Goal: Task Accomplishment & Management: Complete application form

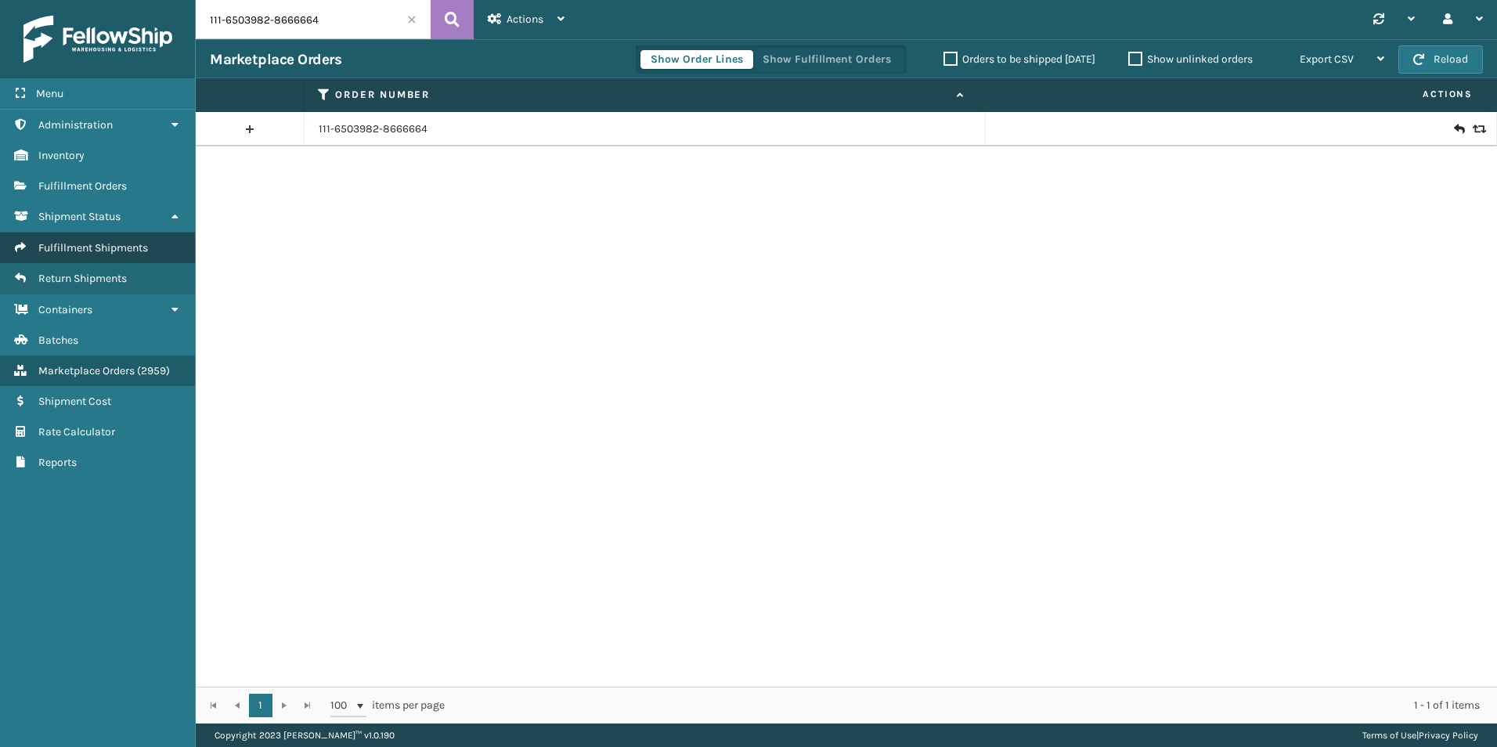
click at [97, 238] on link "Fulfillment Shipments" at bounding box center [97, 248] width 195 height 31
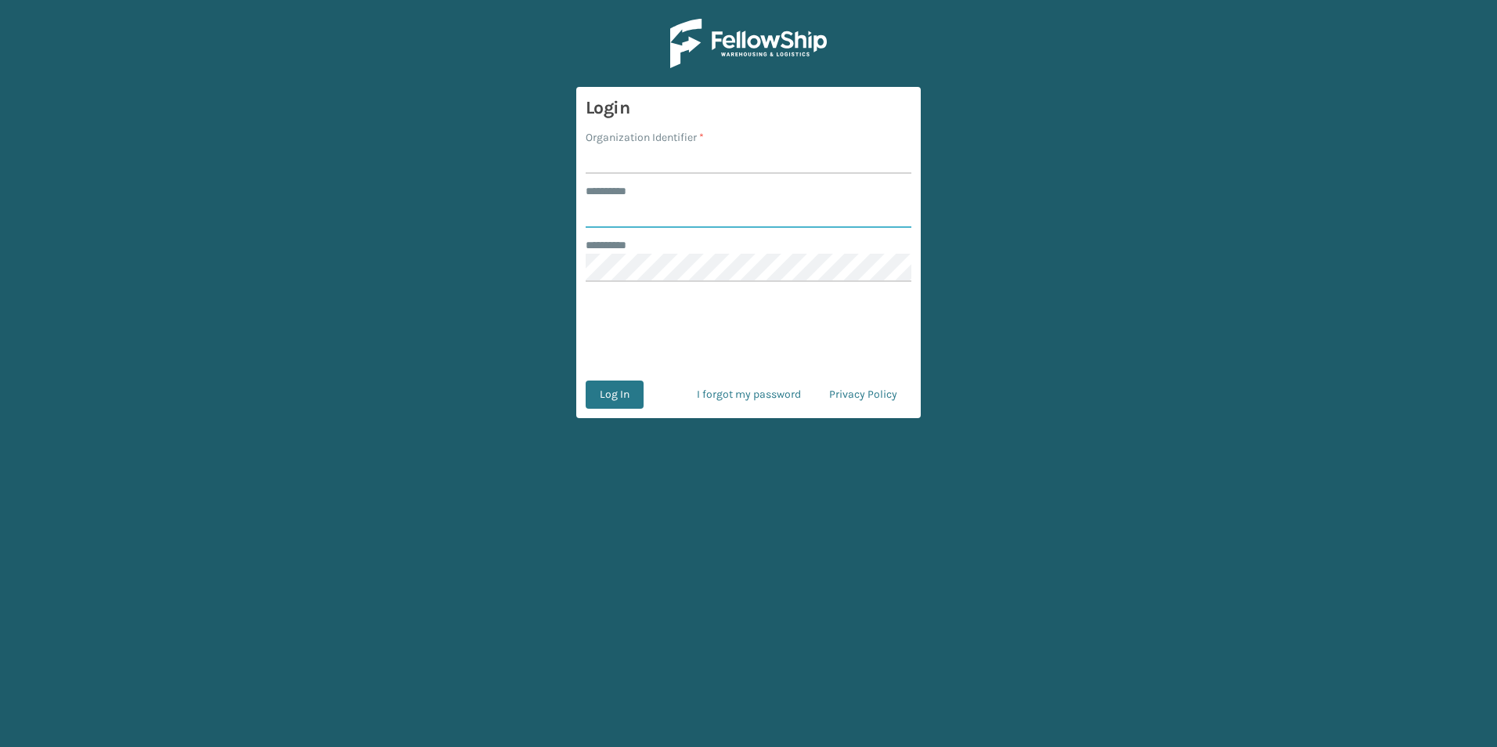
type input "******"
click at [630, 162] on input "Organization Identifier *" at bounding box center [749, 160] width 326 height 28
type input "[PERSON_NAME]"
click at [614, 397] on button "Log In" at bounding box center [615, 394] width 58 height 28
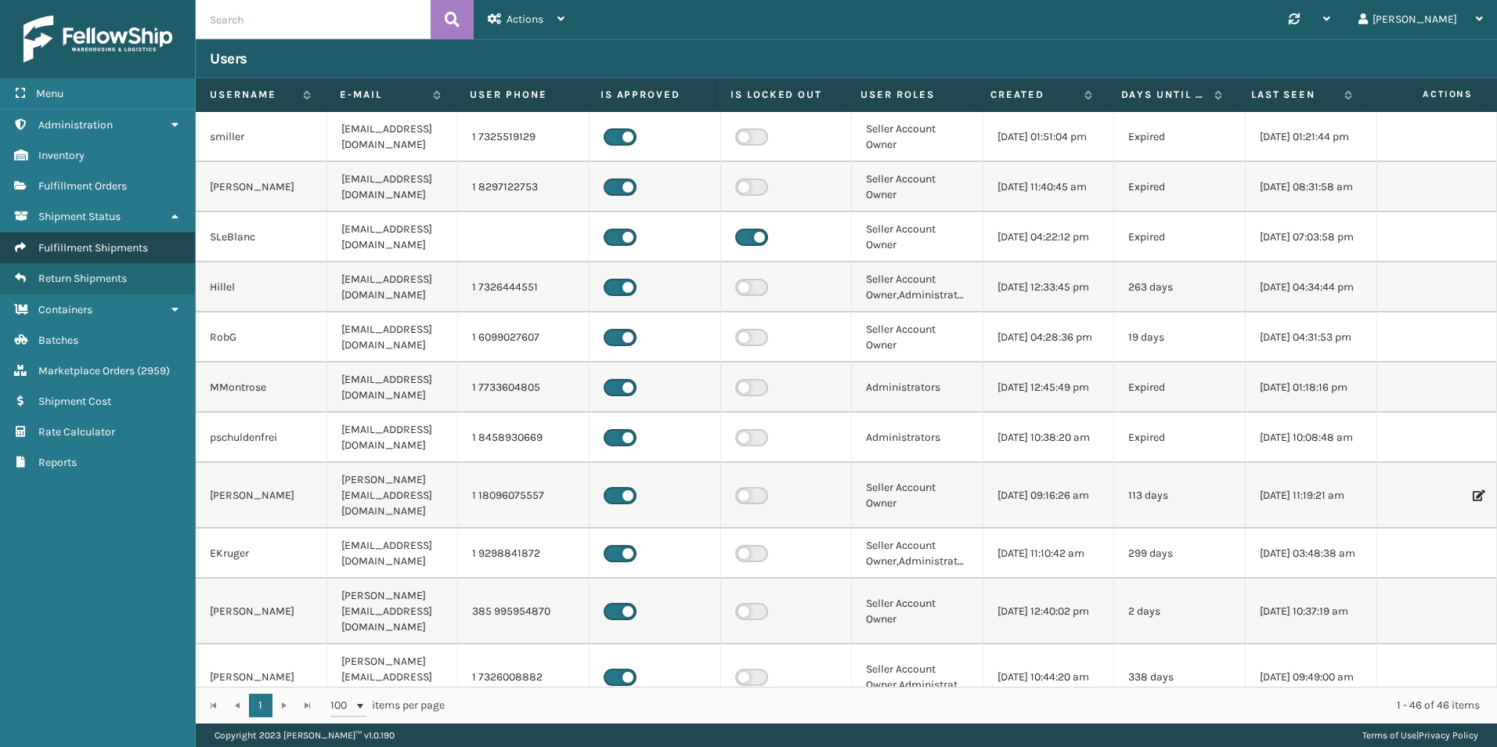
click at [145, 255] on link "Fulfillment Shipments" at bounding box center [97, 248] width 195 height 31
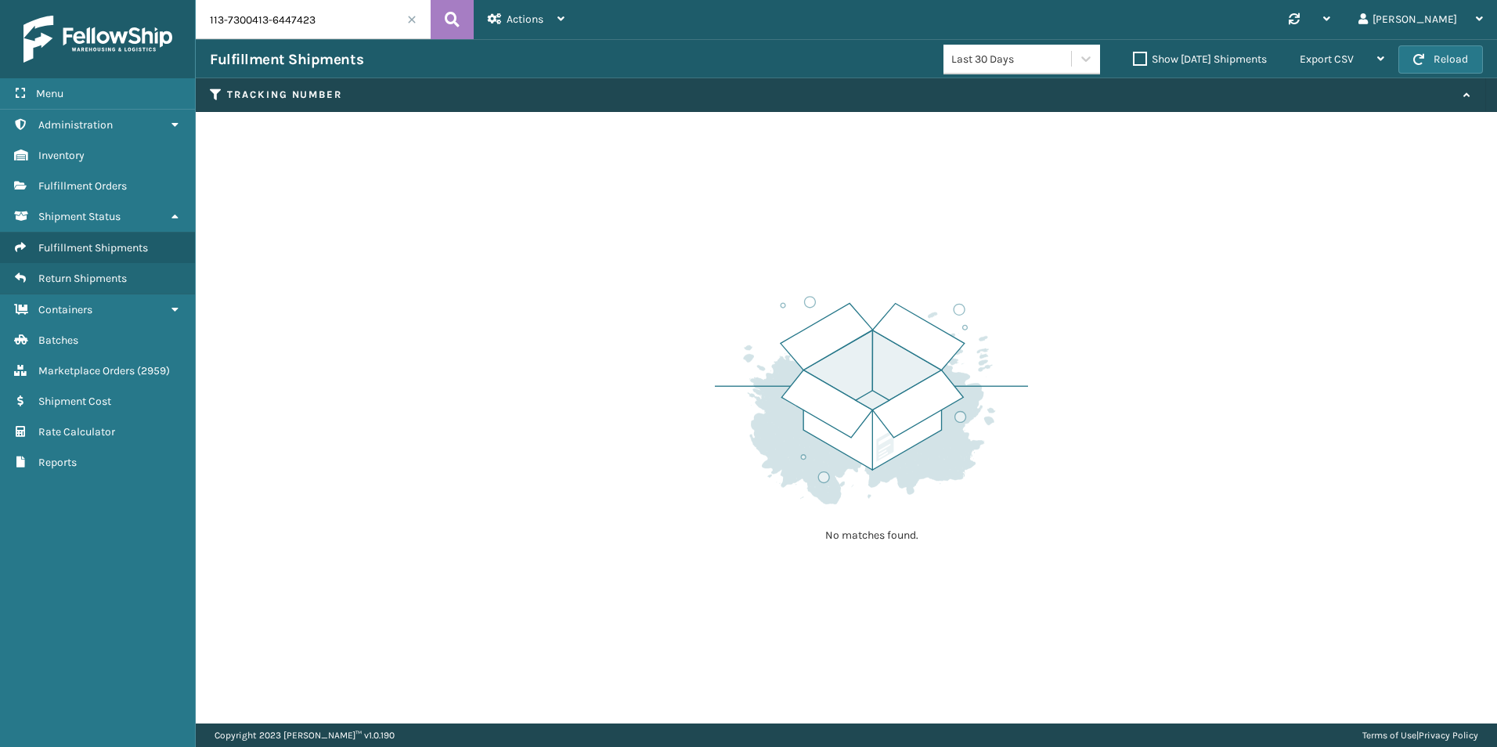
click at [251, 29] on input "113-7300413-6447423" at bounding box center [313, 19] width 235 height 39
paste input "2-1181183-143460"
type input "112-1181183-1434603"
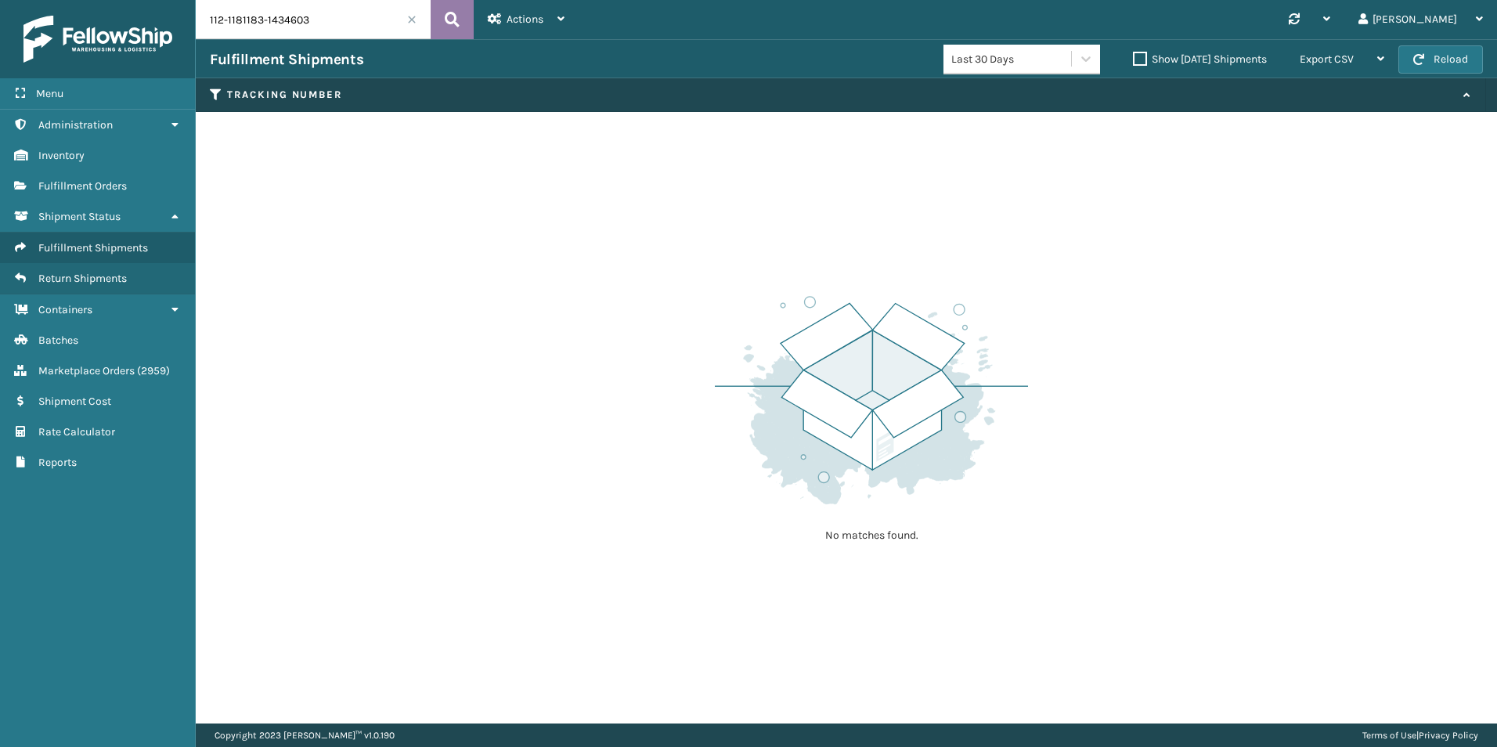
click at [460, 14] on button at bounding box center [452, 19] width 43 height 39
click at [124, 246] on span "Fulfillment Shipments" at bounding box center [93, 247] width 110 height 13
click at [454, 9] on icon at bounding box center [452, 19] width 15 height 23
click at [336, 27] on input "112-1181183-1434603" at bounding box center [313, 19] width 235 height 39
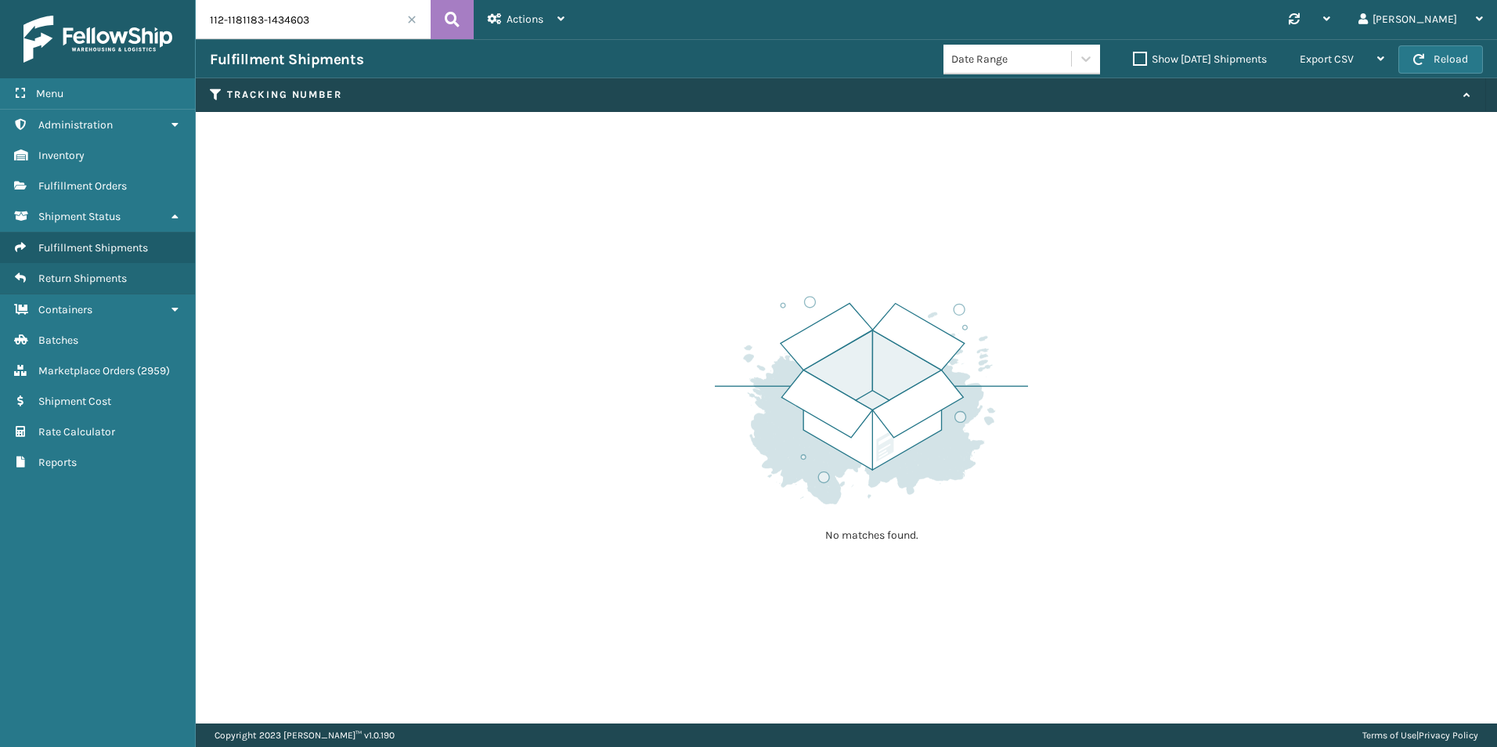
click at [336, 27] on input "112-1181183-1434603" at bounding box center [313, 19] width 235 height 39
click at [439, 20] on button at bounding box center [452, 19] width 43 height 39
click at [1134, 61] on label "Show [DATE] Shipments" at bounding box center [1200, 58] width 134 height 13
click at [1134, 60] on input "Show [DATE] Shipments" at bounding box center [1133, 55] width 1 height 10
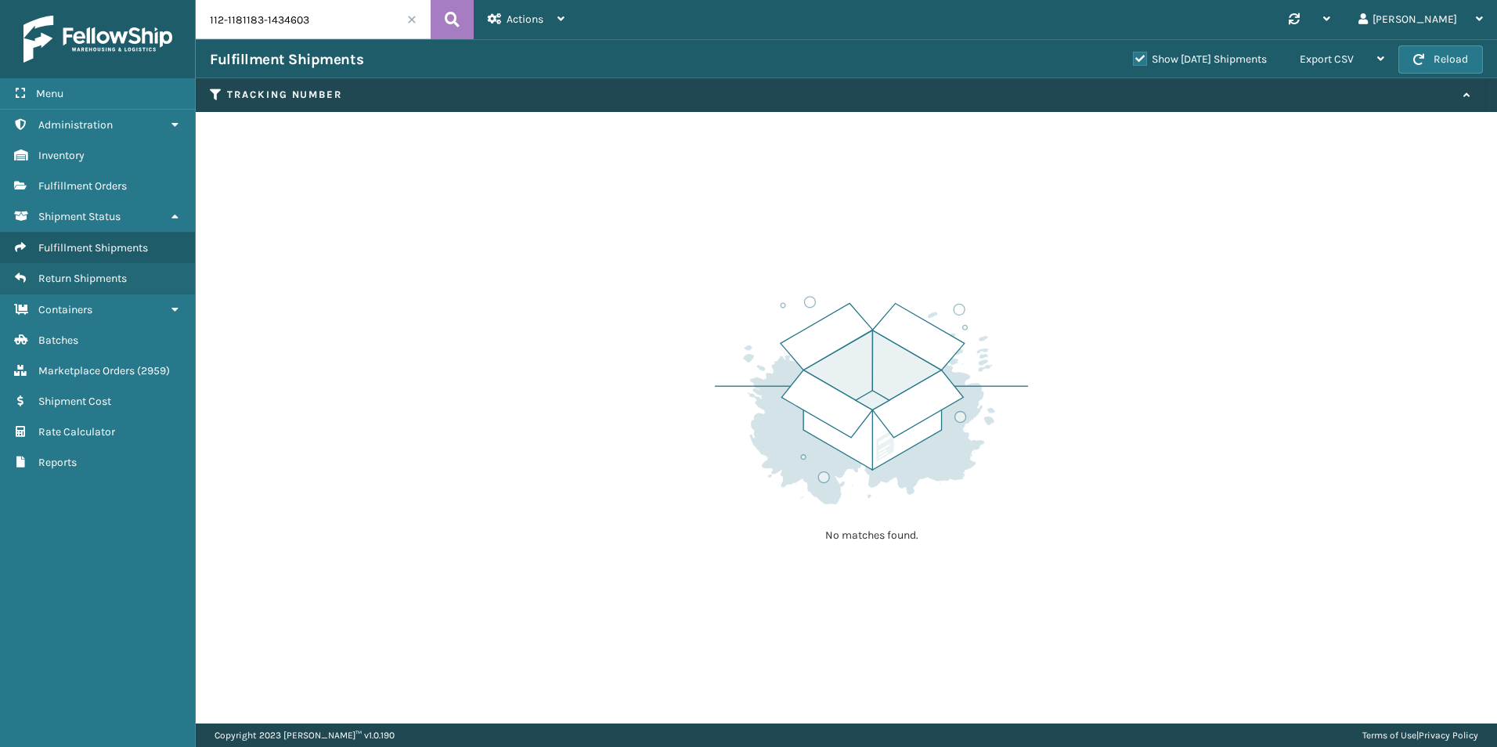
click at [1133, 59] on label "Show [DATE] Shipments" at bounding box center [1200, 58] width 134 height 13
click at [1133, 59] on input "Show [DATE] Shipments" at bounding box center [1133, 55] width 1 height 10
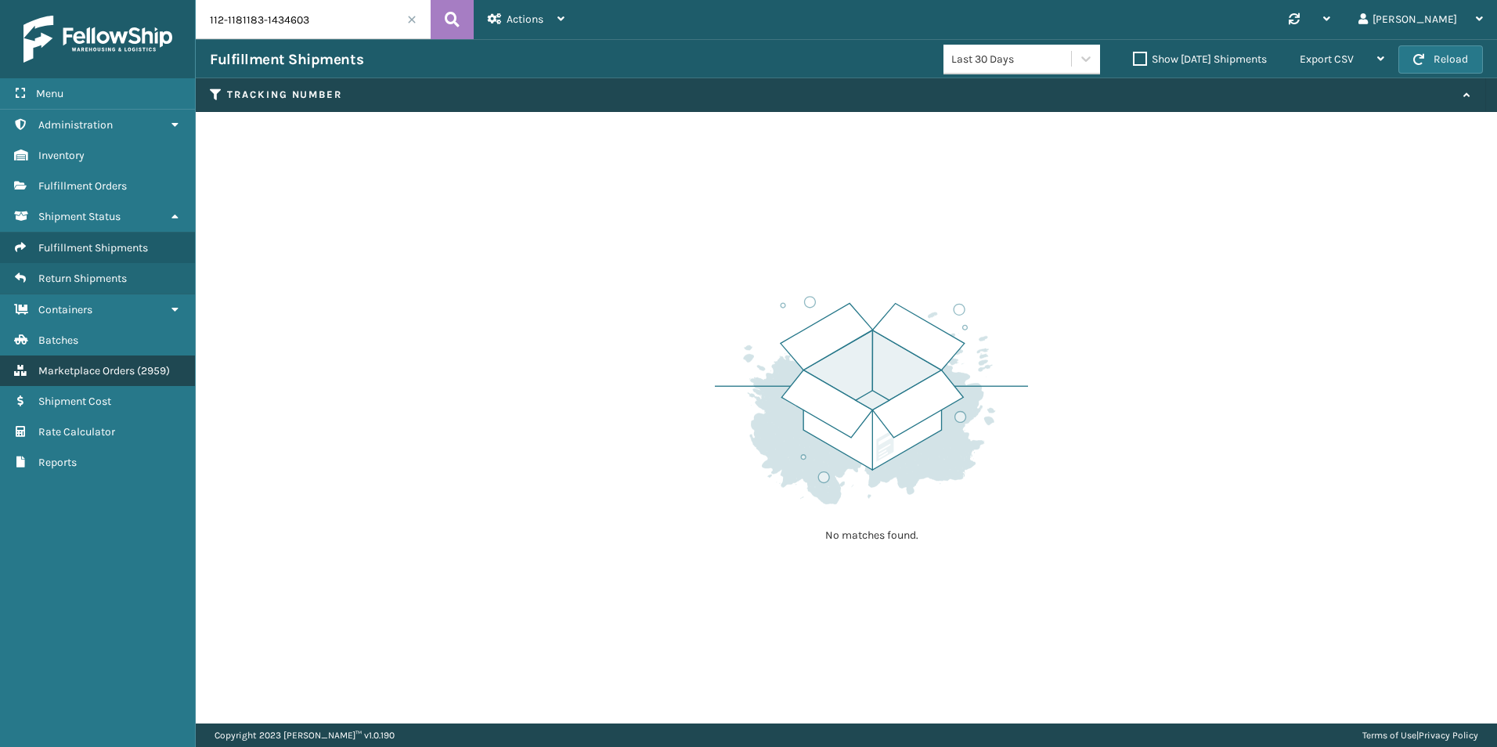
click at [155, 377] on span "( 2959 )" at bounding box center [153, 370] width 33 height 13
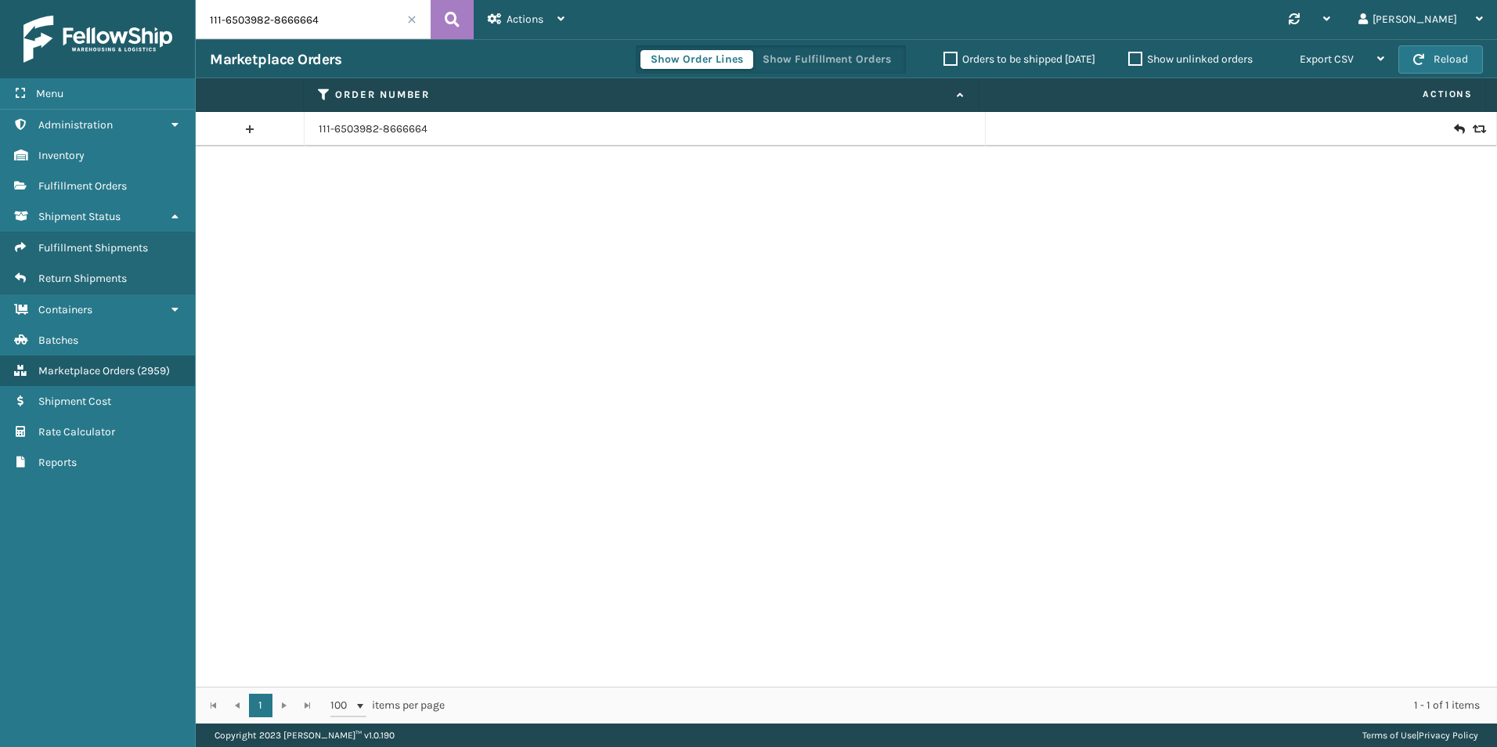
click at [323, 28] on input "111-6503982-8666664" at bounding box center [313, 19] width 235 height 39
paste input "2-1181183-1434603"
click at [462, 23] on button at bounding box center [452, 19] width 43 height 39
drag, startPoint x: 463, startPoint y: 138, endPoint x: 384, endPoint y: 138, distance: 79.1
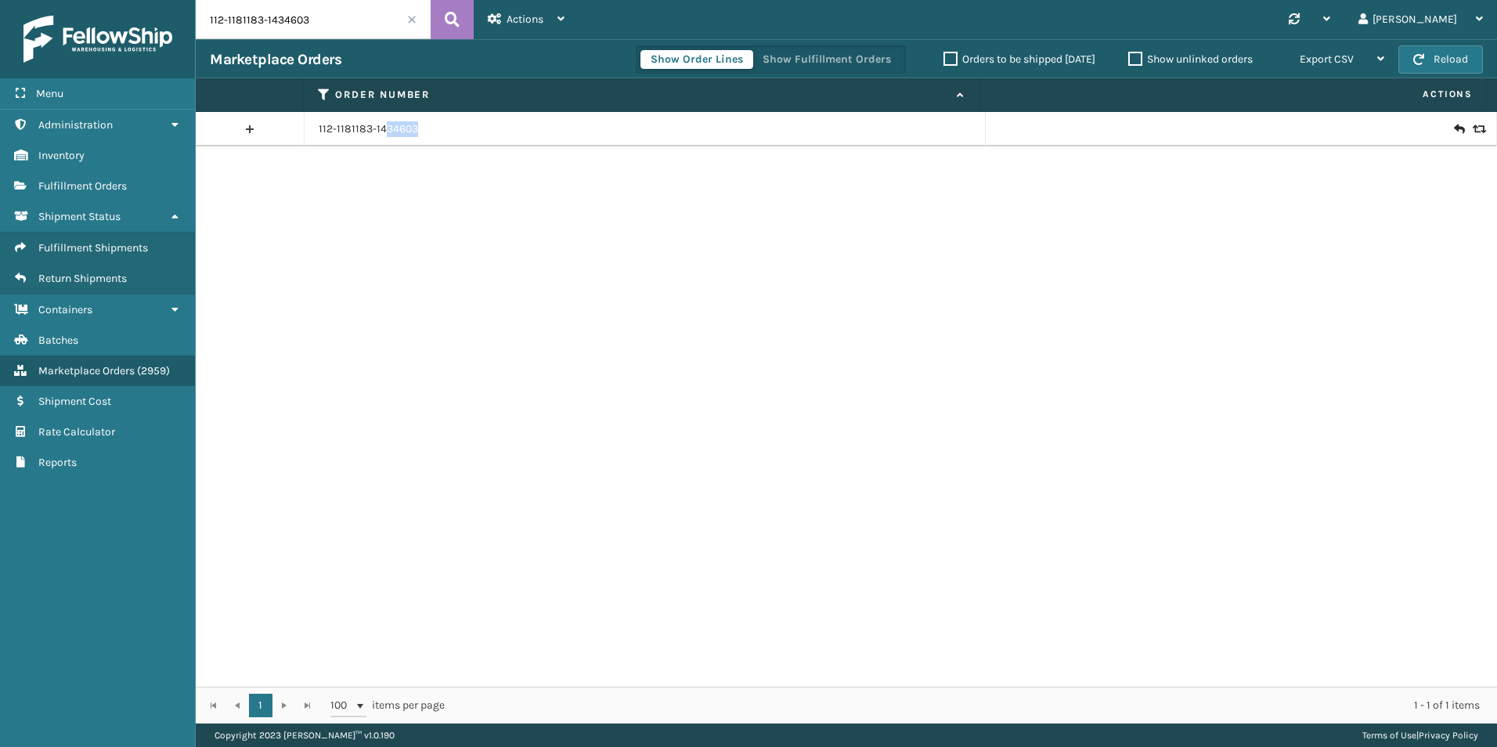
click at [384, 138] on td "112-1181183-1434603" at bounding box center [645, 129] width 681 height 34
click at [257, 27] on input "112-1181183-1434603" at bounding box center [313, 19] width 235 height 39
paste input "393073485207"
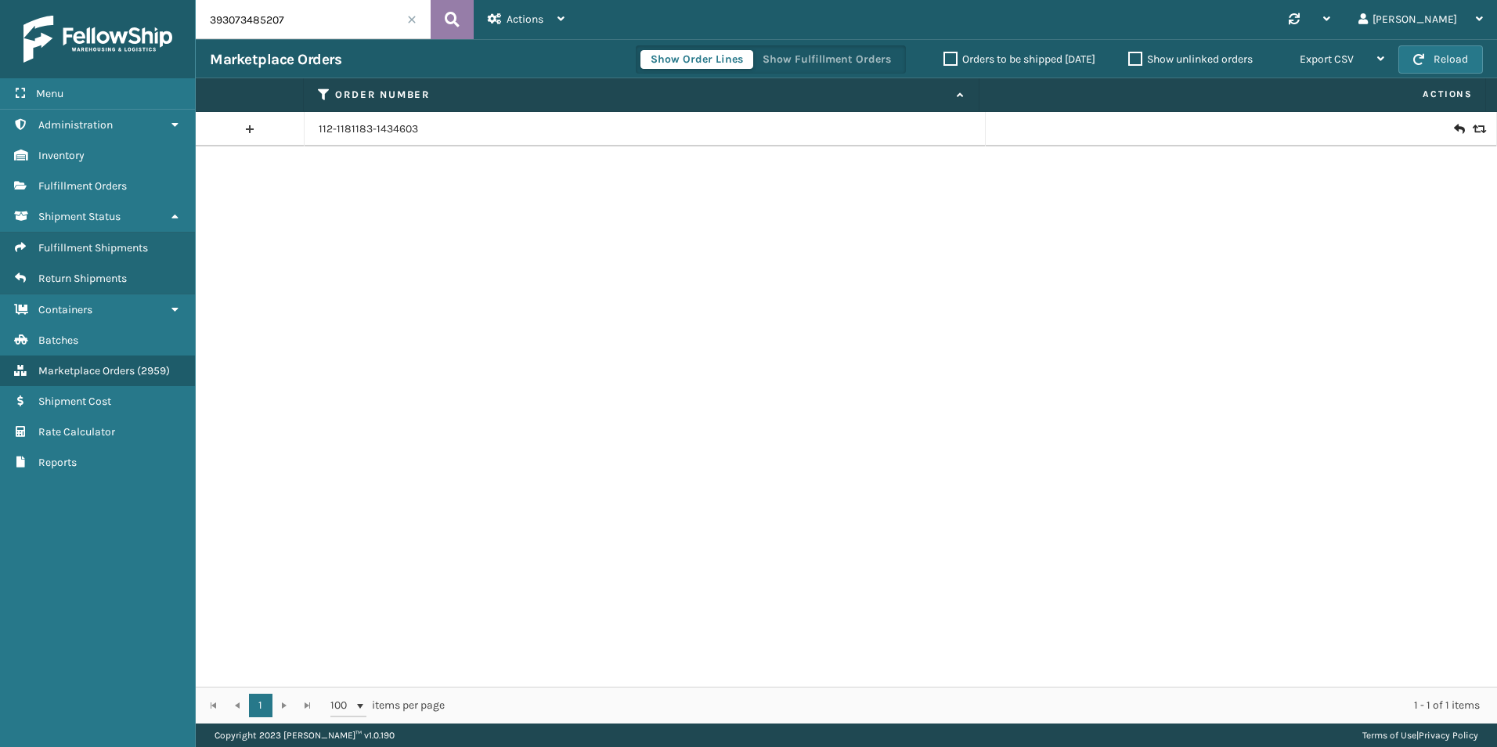
type input "393073485207"
click at [464, 25] on button at bounding box center [452, 19] width 43 height 39
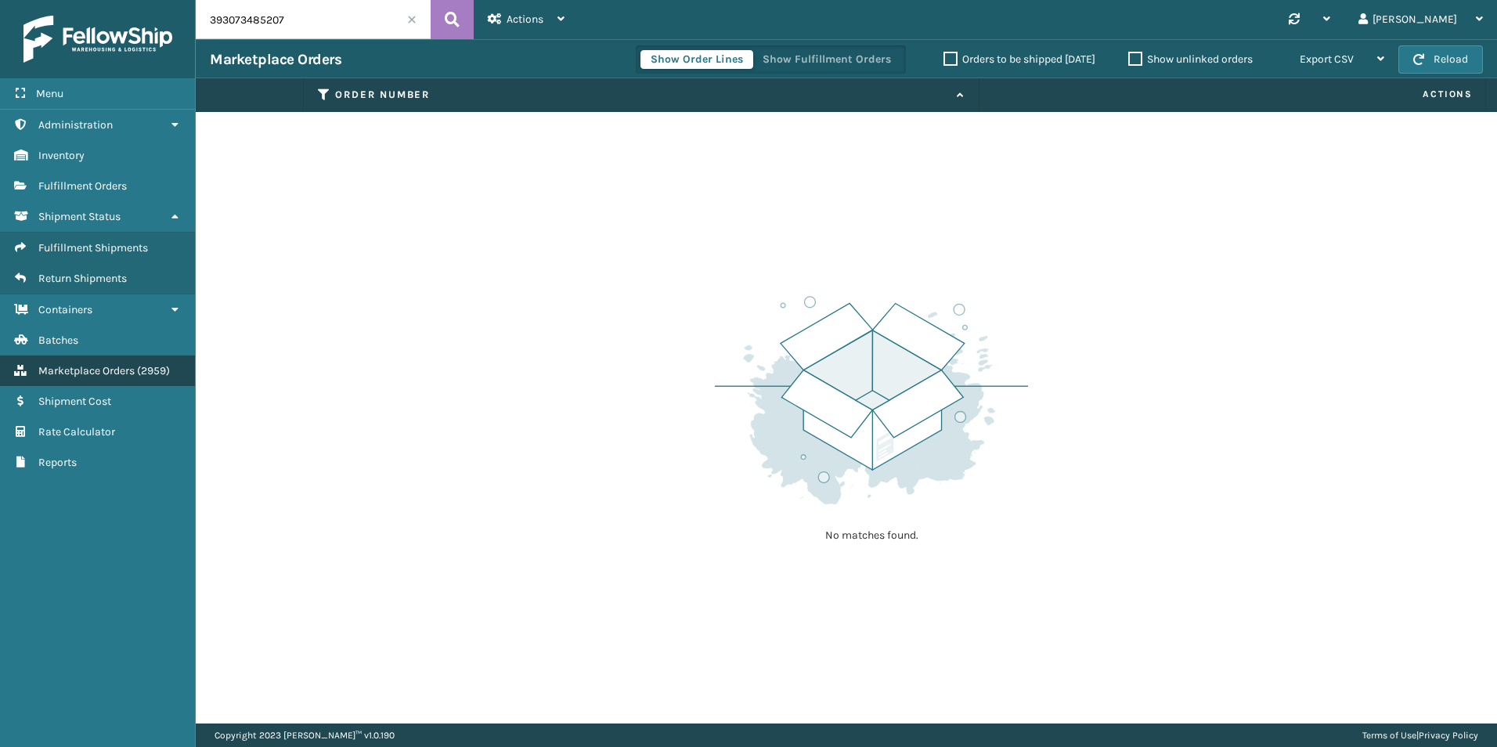
click at [103, 362] on link "Marketplace Orders ( 2959 )" at bounding box center [97, 370] width 195 height 31
click at [106, 362] on link "Marketplace Orders ( 2959 )" at bounding box center [97, 370] width 195 height 31
click at [108, 215] on span "Shipment Status" at bounding box center [79, 216] width 82 height 13
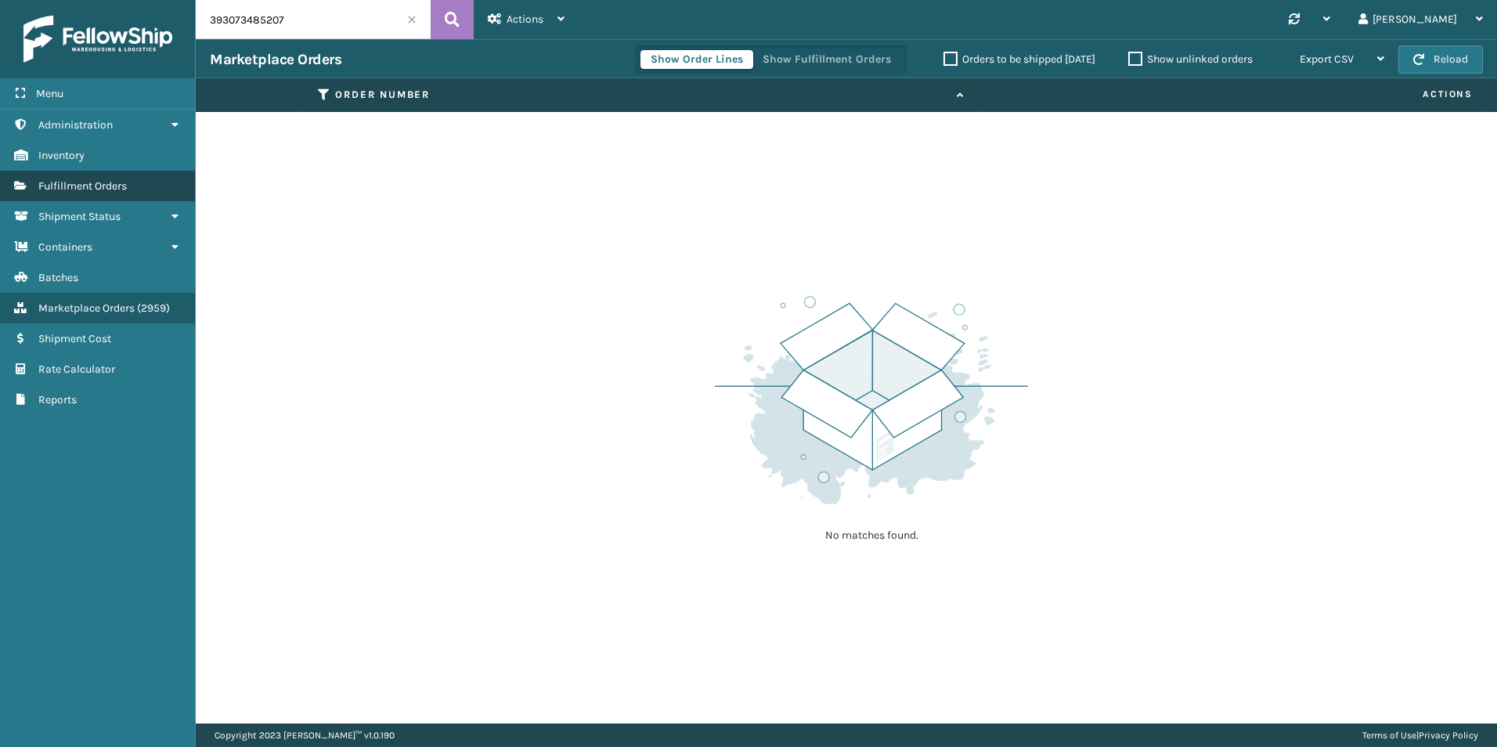
click at [108, 194] on link "Fulfillment Orders" at bounding box center [97, 186] width 195 height 31
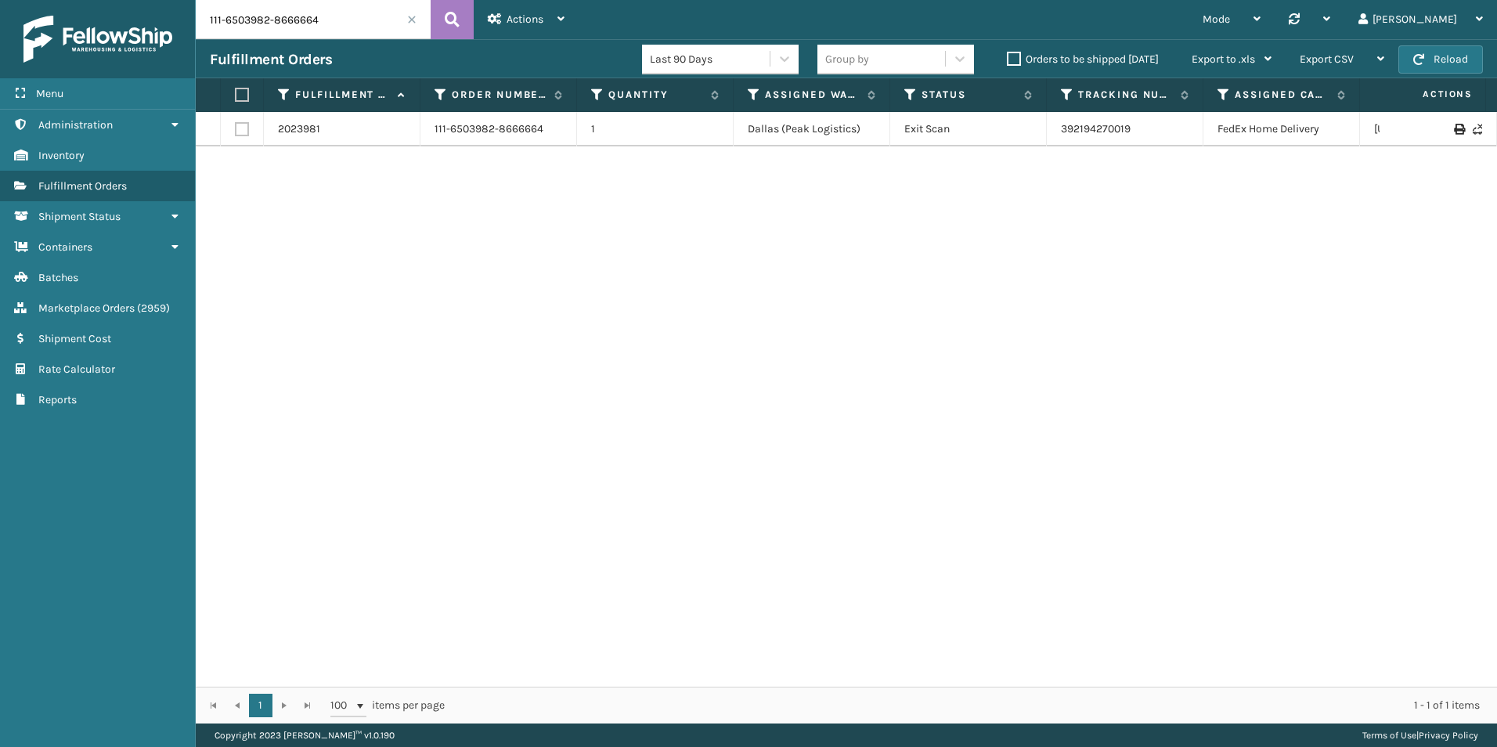
click at [239, 29] on input "111-6503982-8666664" at bounding box center [313, 19] width 235 height 39
paste input "393073485207"
type input "393073485207"
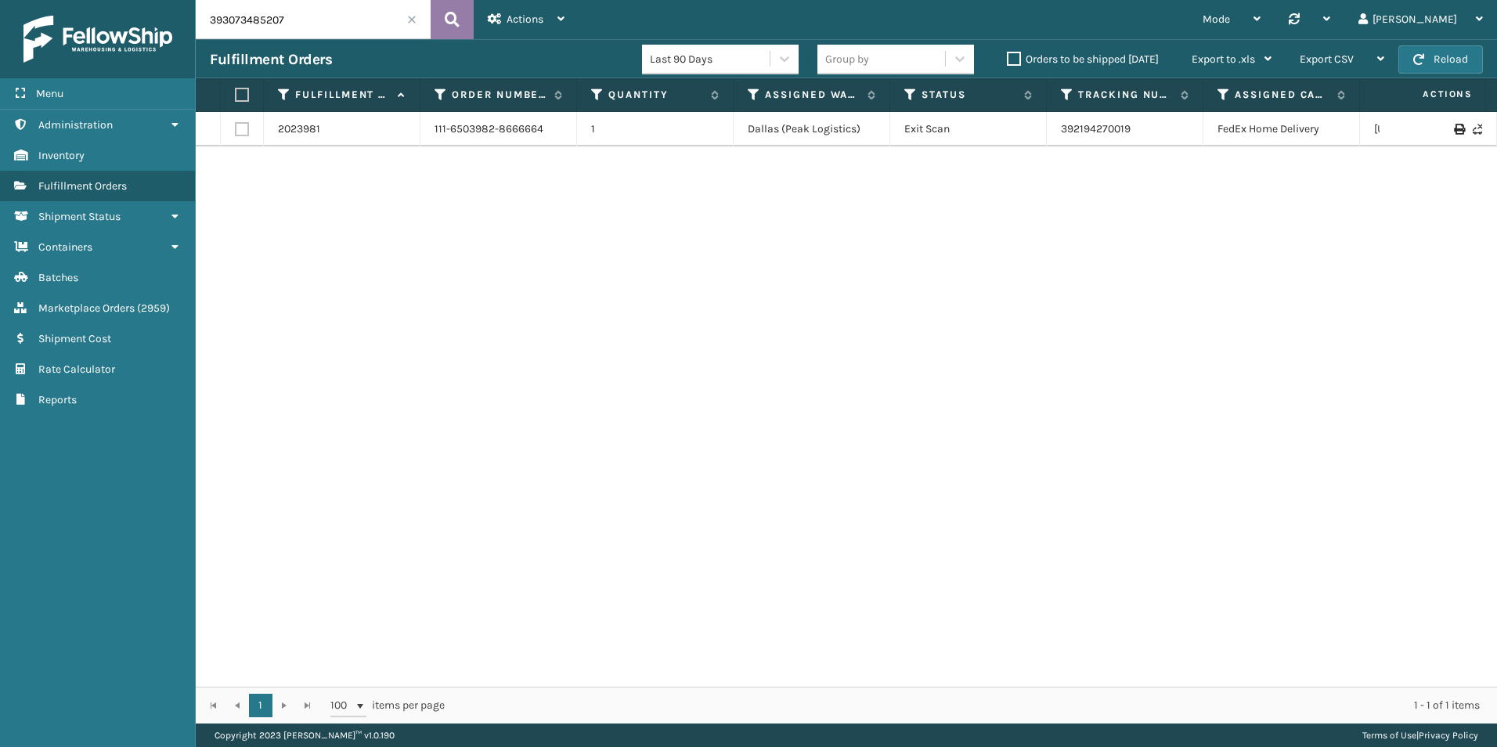
click at [456, 20] on icon at bounding box center [452, 19] width 15 height 23
drag, startPoint x: 1087, startPoint y: 124, endPoint x: 1033, endPoint y: 124, distance: 54.0
click at [1033, 124] on tr "2072008 112-1181183-1434603 1 Haslet ([GEOGRAPHIC_DATA]) Exit Scan 393073485207…" at bounding box center [993, 129] width 1595 height 34
copy tr "393073485207"
click at [66, 313] on span "Marketplace Orders" at bounding box center [86, 307] width 96 height 13
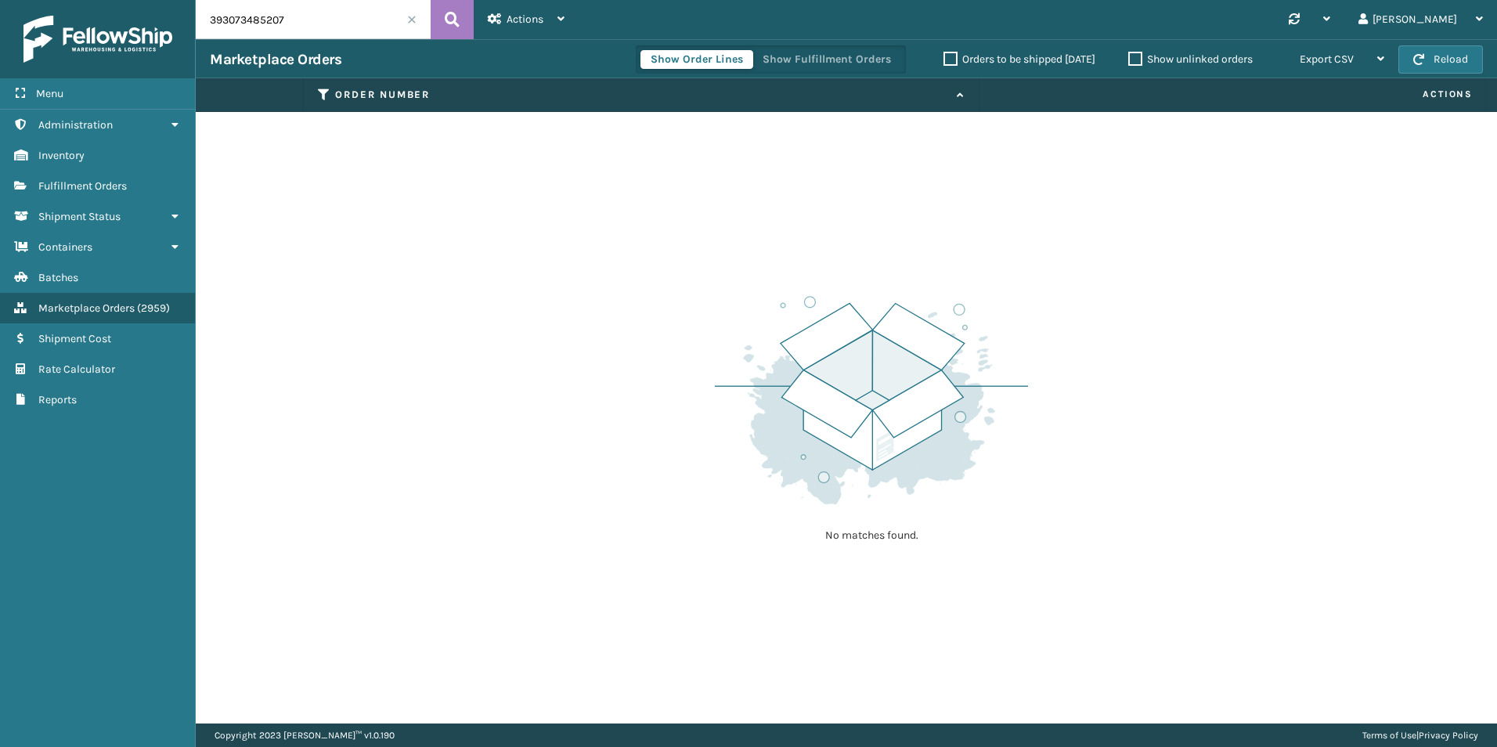
click at [301, 9] on input "393073485207" at bounding box center [313, 19] width 235 height 39
paste input "112-1181183-1434603"
click at [460, 20] on button at bounding box center [452, 19] width 43 height 39
type input "112-1181183-1434603"
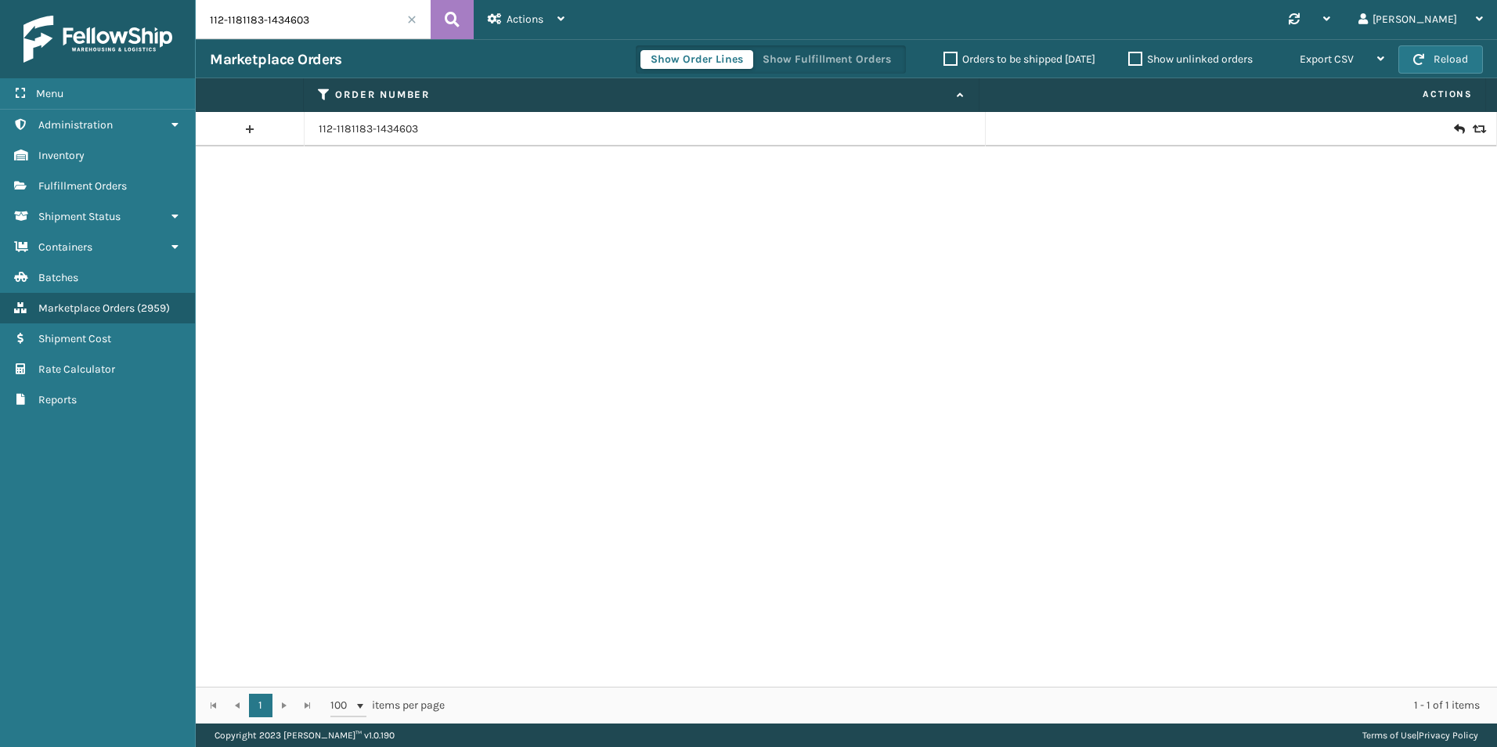
click at [1473, 128] on icon at bounding box center [1477, 129] width 9 height 11
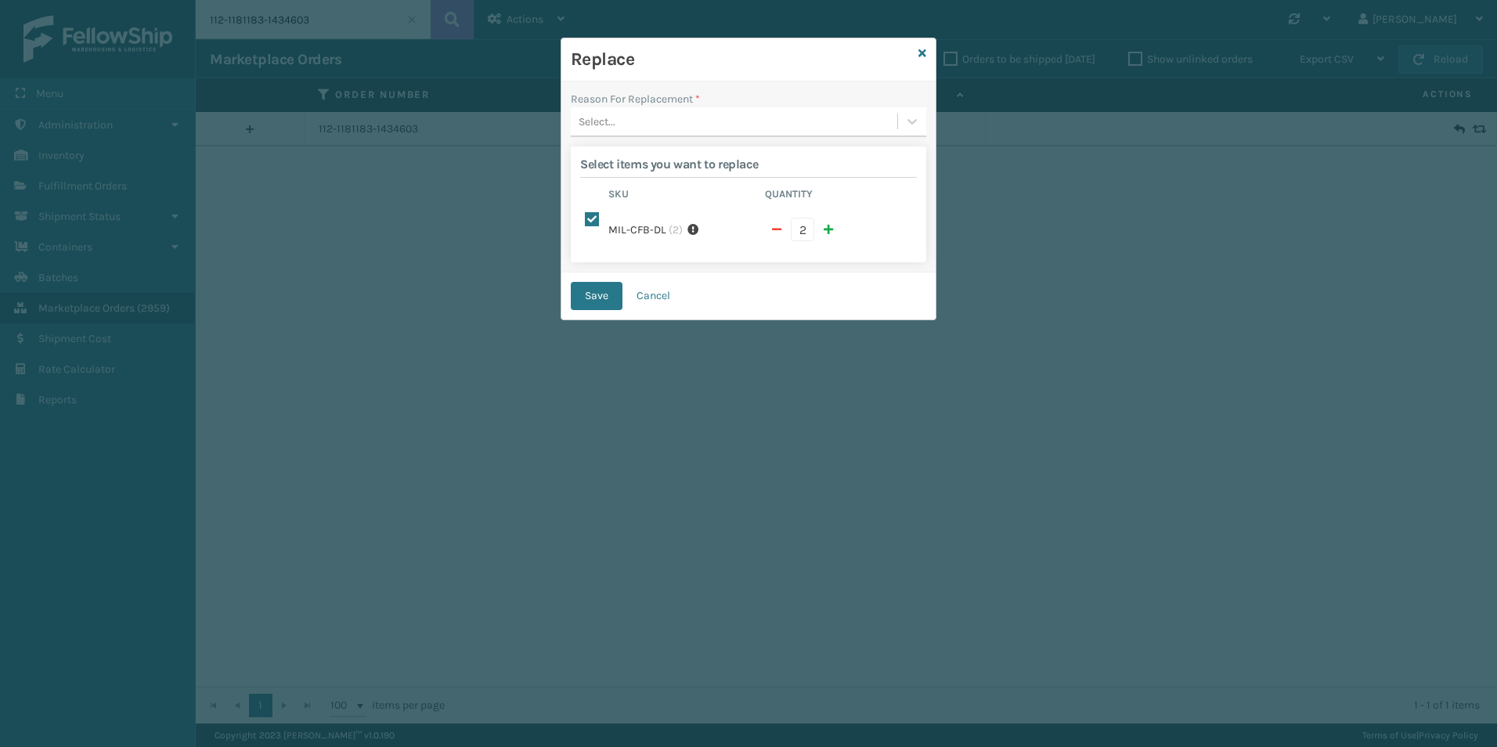
click at [779, 224] on span "button" at bounding box center [776, 229] width 9 height 11
checkbox input "false"
type input "1"
click at [740, 99] on div "Reason For Replacement *" at bounding box center [748, 99] width 355 height 16
click at [688, 126] on div "Select..." at bounding box center [734, 122] width 326 height 26
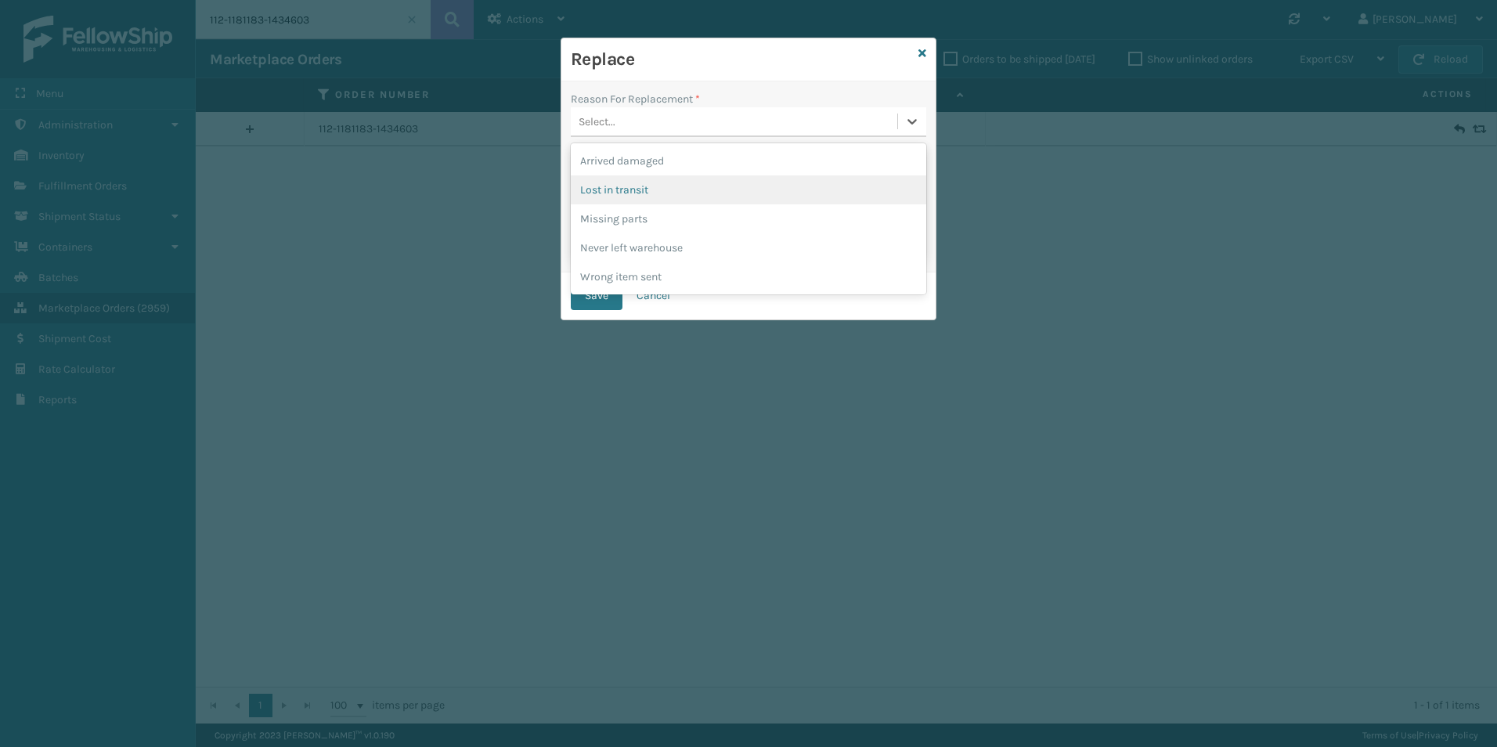
click at [647, 191] on div "Lost in transit" at bounding box center [748, 189] width 355 height 29
click at [604, 284] on button "Save" at bounding box center [597, 296] width 52 height 28
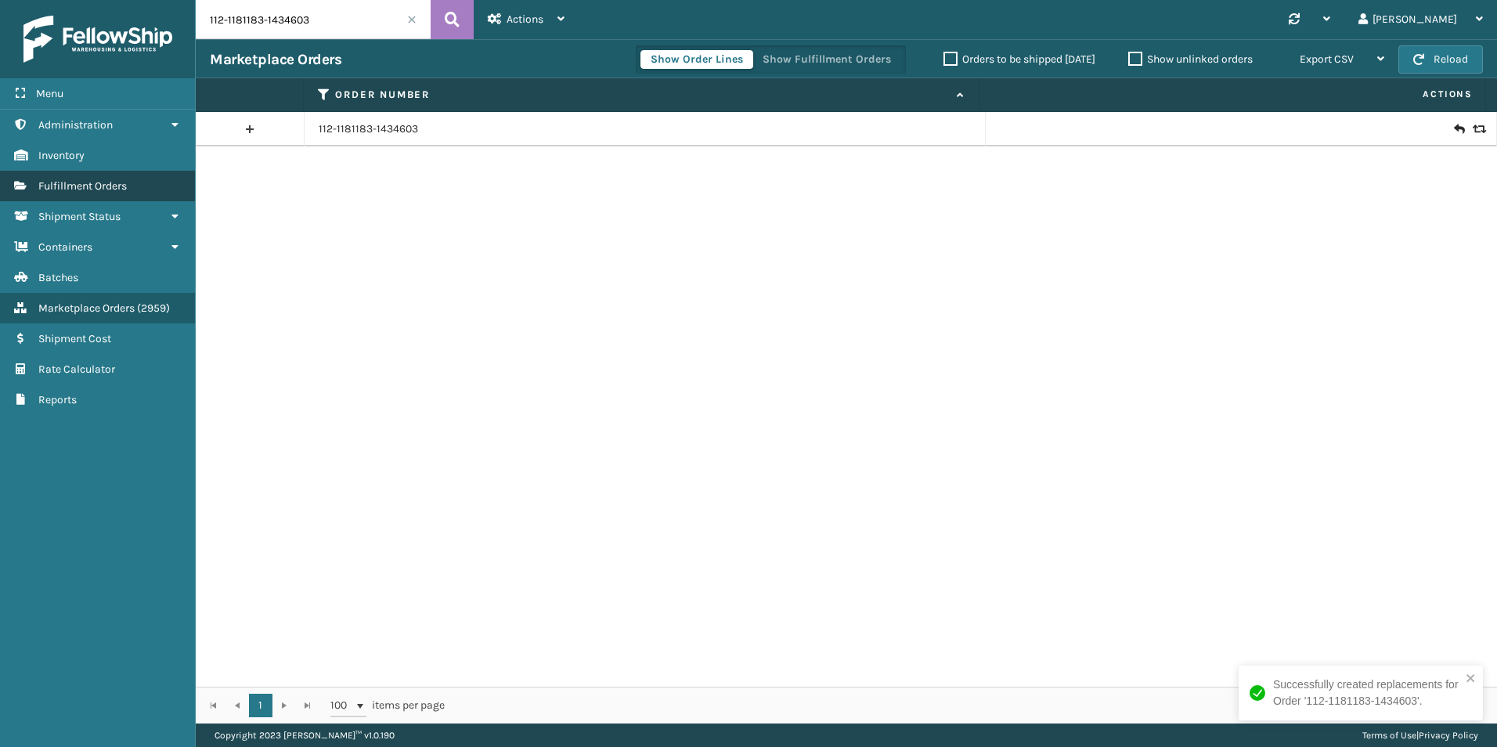
click at [109, 187] on span "Fulfillment Orders" at bounding box center [82, 185] width 88 height 13
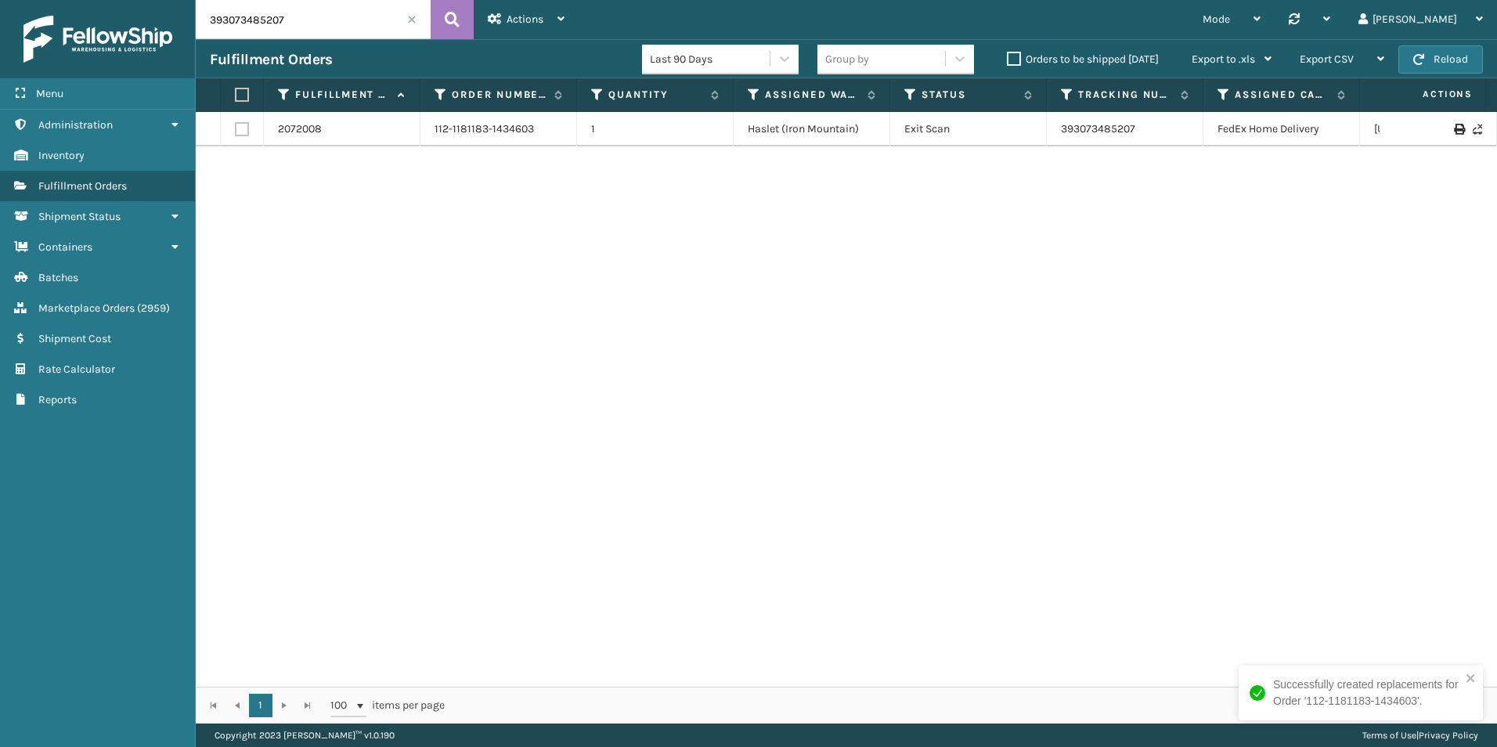
click at [330, 22] on input "393073485207" at bounding box center [313, 19] width 235 height 39
paste input "112-1181183-1434603"
click at [452, 27] on icon at bounding box center [452, 19] width 15 height 23
type input "112-1181183-1434603"
